Goal: Information Seeking & Learning: Learn about a topic

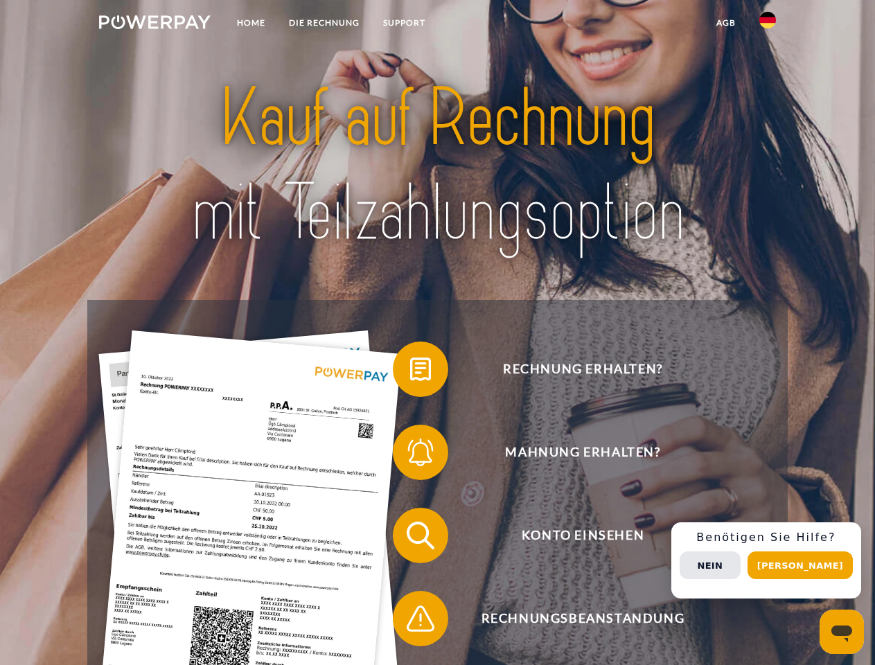
click at [155, 24] on img at bounding box center [155, 22] width 112 height 14
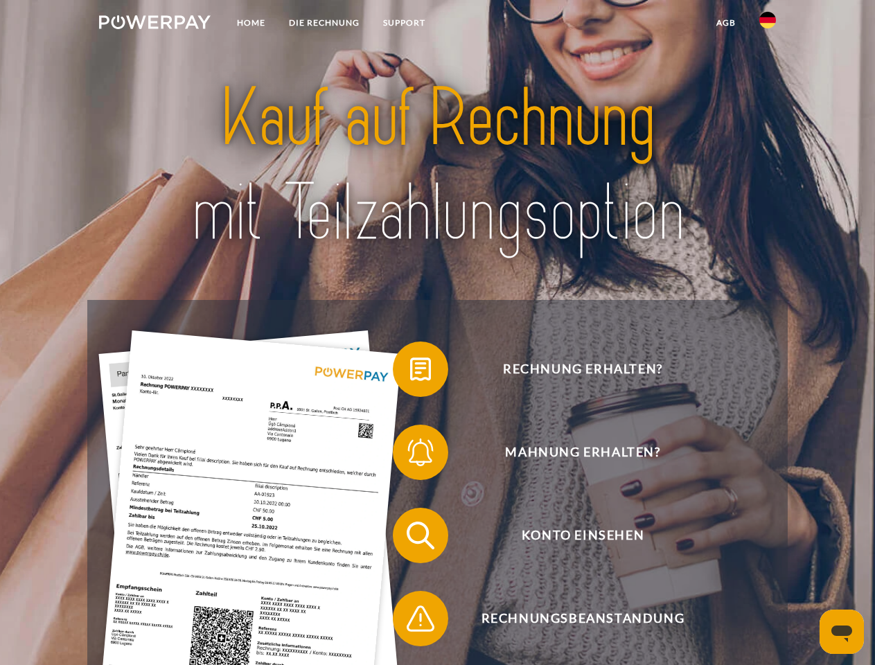
click at [768, 24] on img at bounding box center [768, 20] width 17 height 17
click at [726, 23] on link "agb" at bounding box center [726, 22] width 43 height 25
click at [410, 372] on span at bounding box center [399, 369] width 69 height 69
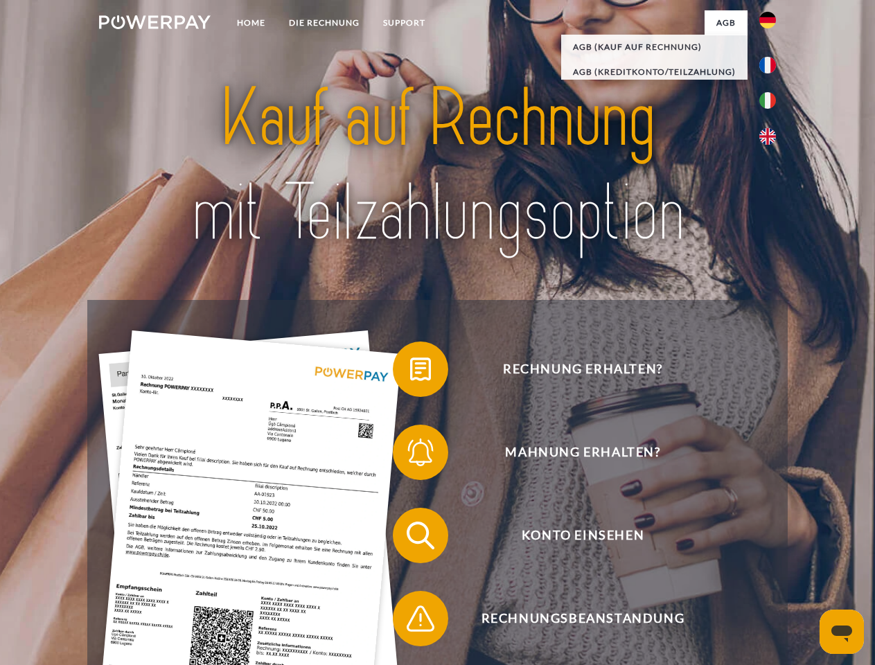
click at [410, 455] on div "Rechnung erhalten? Mahnung erhalten? Konto einsehen" at bounding box center [437, 577] width 700 height 554
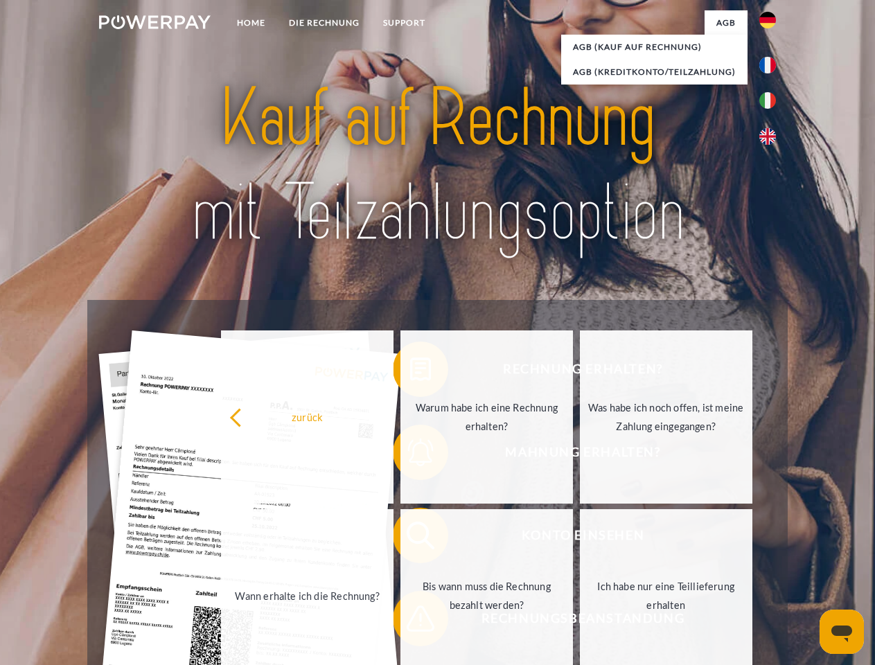
click at [410, 539] on link "Bis wann muss die Rechnung bezahlt werden?" at bounding box center [487, 595] width 173 height 173
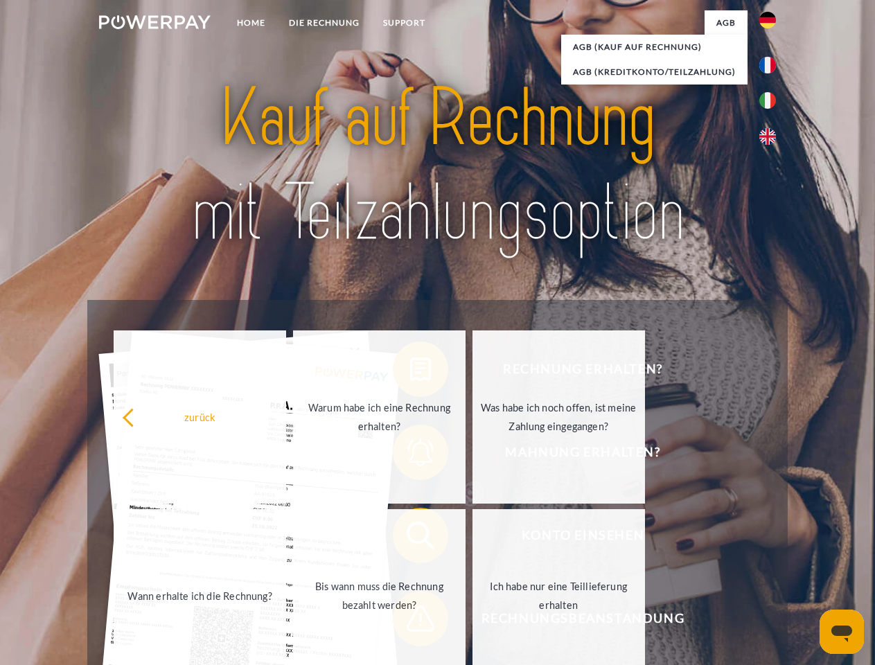
click at [410, 622] on span at bounding box center [399, 618] width 69 height 69
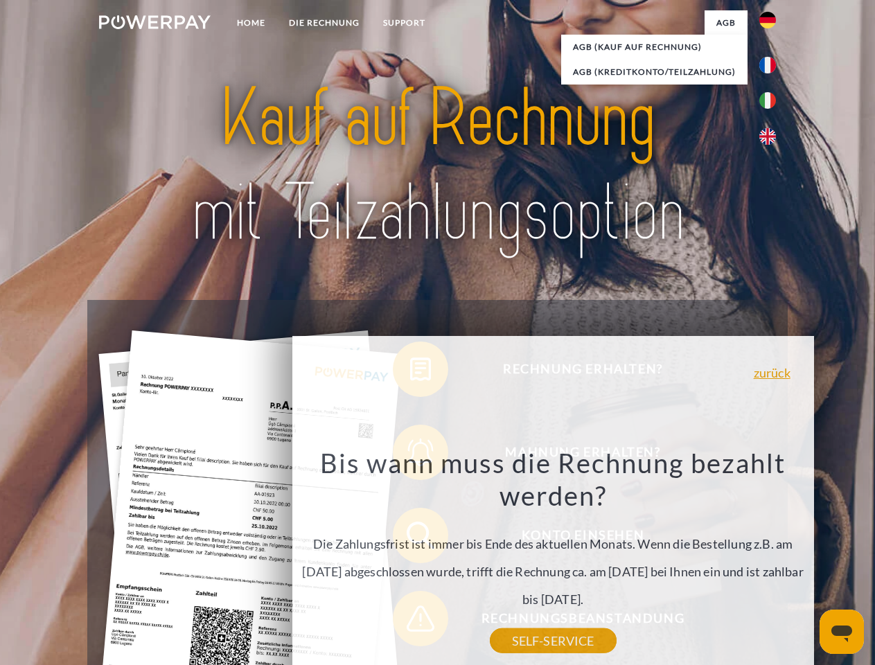
click at [771, 561] on div "Rechnung erhalten? Mahnung erhalten? Konto einsehen" at bounding box center [437, 577] width 700 height 554
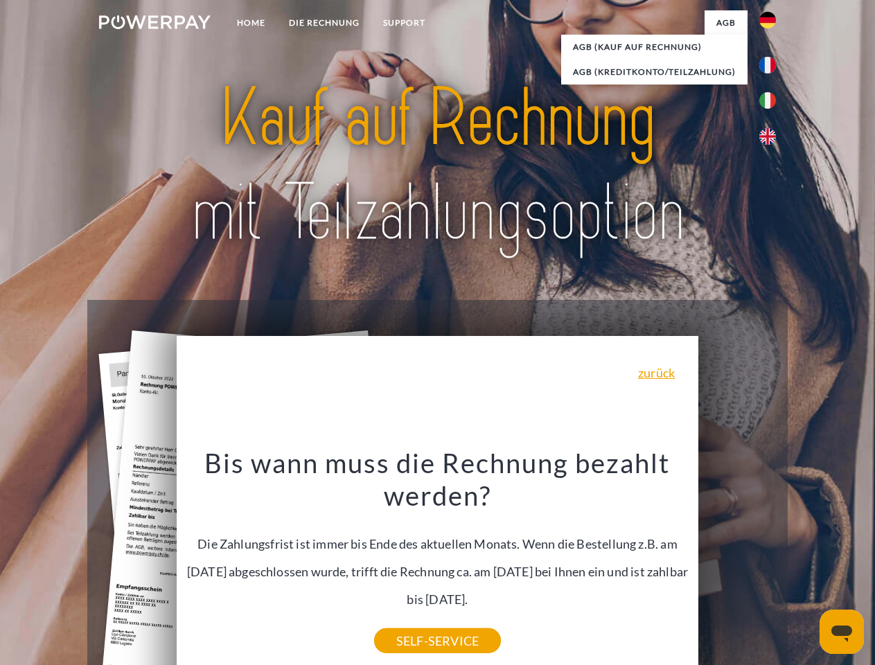
click at [737, 563] on span "Konto einsehen" at bounding box center [583, 535] width 340 height 55
click at [805, 566] on header "Home DIE RECHNUNG SUPPORT" at bounding box center [437, 478] width 875 height 957
